Goal: Task Accomplishment & Management: Manage account settings

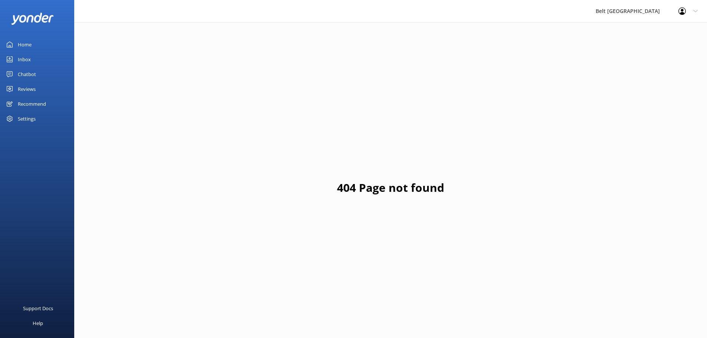
click at [22, 89] on div "Reviews" at bounding box center [27, 89] width 18 height 15
